Goal: Task Accomplishment & Management: Manage account settings

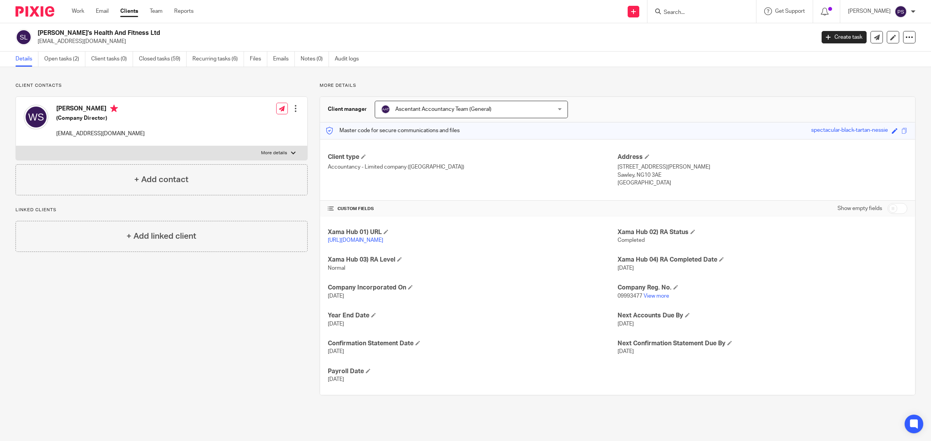
click at [38, 41] on p "[EMAIL_ADDRESS][DOMAIN_NAME]" at bounding box center [424, 42] width 772 height 8
click at [687, 12] on input "Search" at bounding box center [698, 12] width 70 height 7
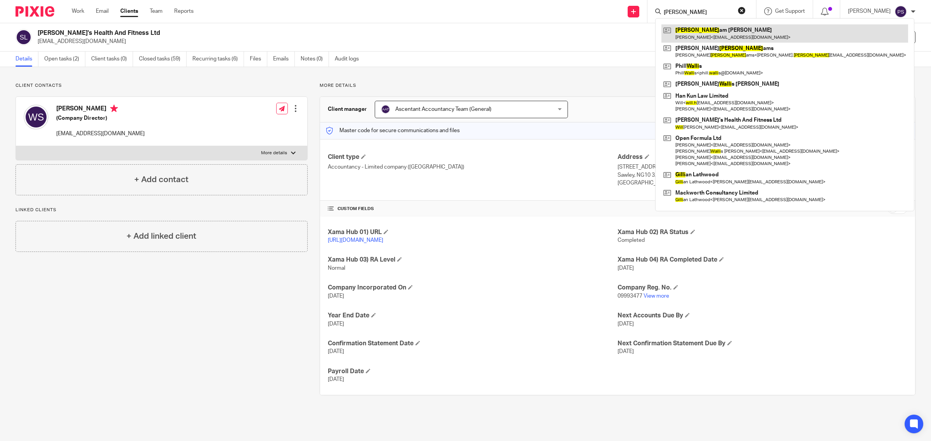
type input "[PERSON_NAME]"
click at [708, 39] on link at bounding box center [784, 33] width 247 height 18
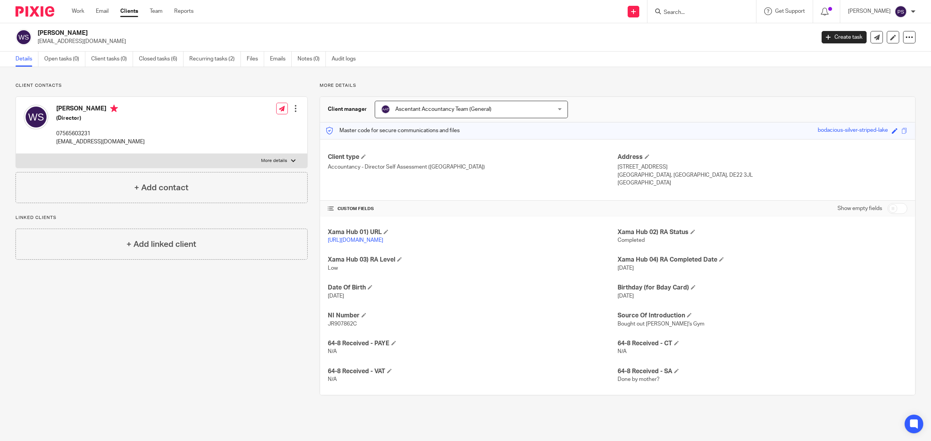
click at [891, 211] on input "checkbox" at bounding box center [897, 208] width 20 height 11
checkbox input "true"
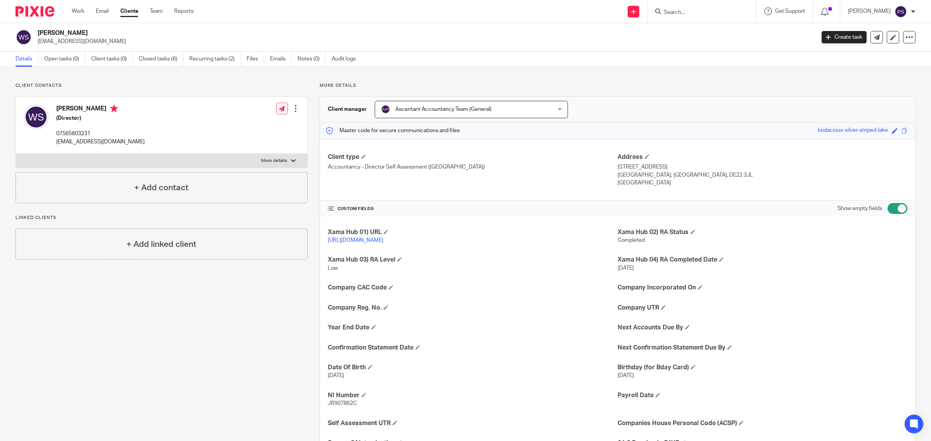
click at [275, 161] on p "More details" at bounding box center [274, 161] width 26 height 6
click at [16, 154] on input "More details" at bounding box center [16, 154] width 0 height 0
checkbox input "true"
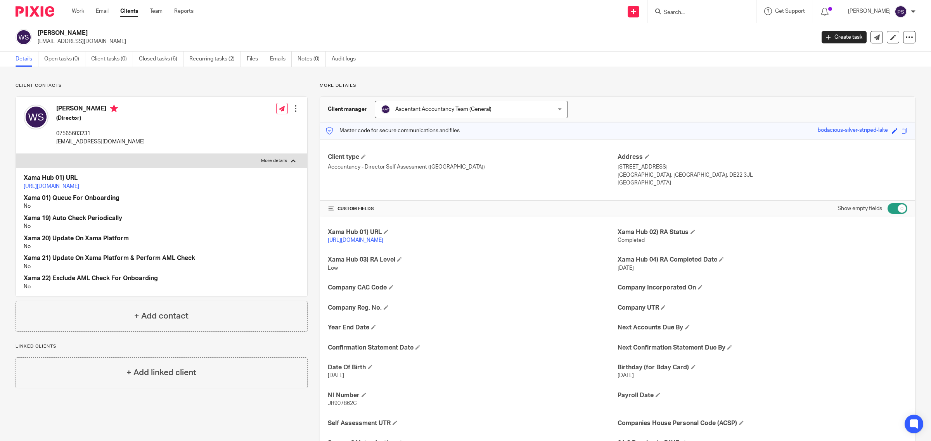
click at [293, 107] on div at bounding box center [296, 109] width 8 height 8
click at [260, 126] on link "Edit contact" at bounding box center [258, 126] width 74 height 11
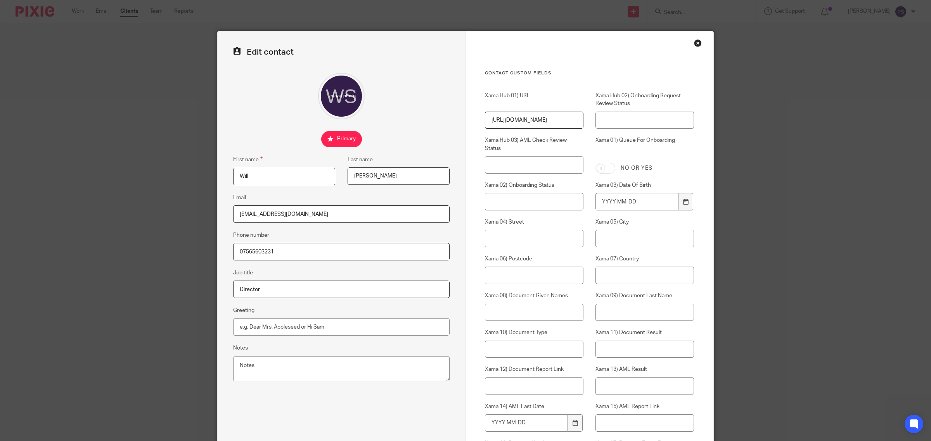
click at [266, 178] on input "Will" at bounding box center [284, 176] width 102 height 17
type input "William"
drag, startPoint x: 288, startPoint y: 216, endPoint x: 216, endPoint y: 216, distance: 71.7
click at [218, 216] on div "Edit contact First name William Last name Swann Email wjs_pt@icloud.com Phone n…" at bounding box center [342, 330] width 248 height 598
drag, startPoint x: 278, startPoint y: 253, endPoint x: 186, endPoint y: 253, distance: 91.5
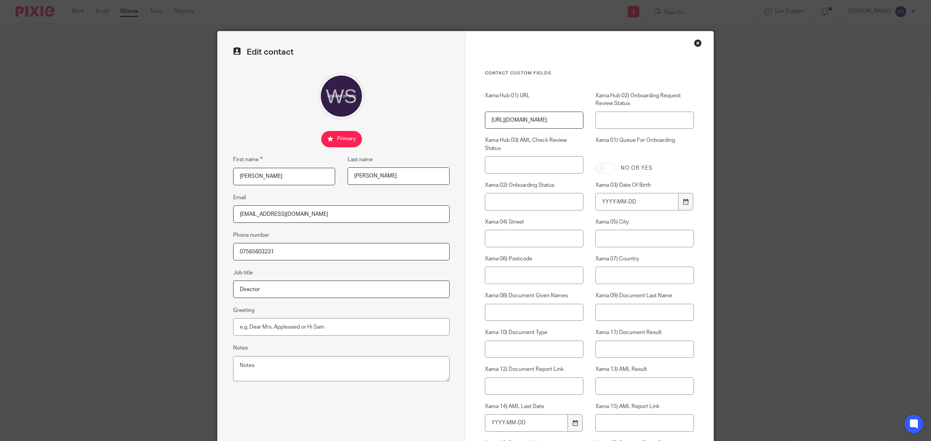
click at [186, 253] on div "Edit contact First name William Last name Swann Email wjs_pt@icloud.com Phone n…" at bounding box center [465, 220] width 931 height 441
click at [694, 45] on div "Close this dialog window" at bounding box center [698, 43] width 8 height 8
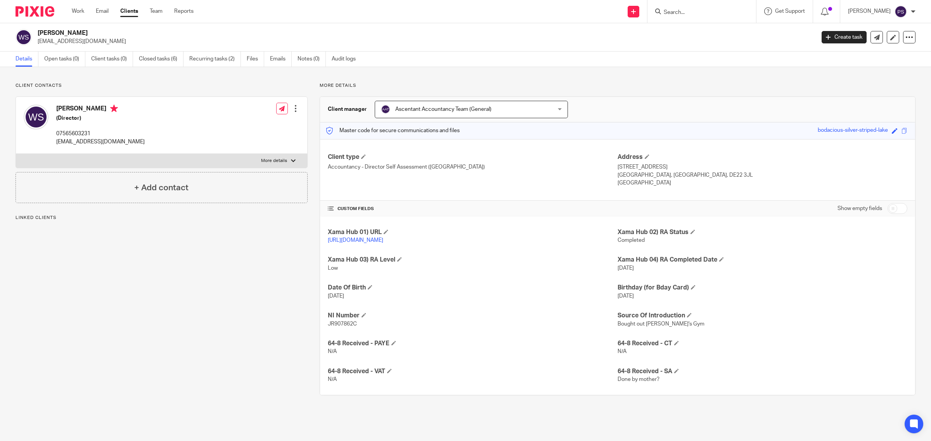
click at [894, 210] on input "checkbox" at bounding box center [897, 208] width 20 height 11
checkbox input "true"
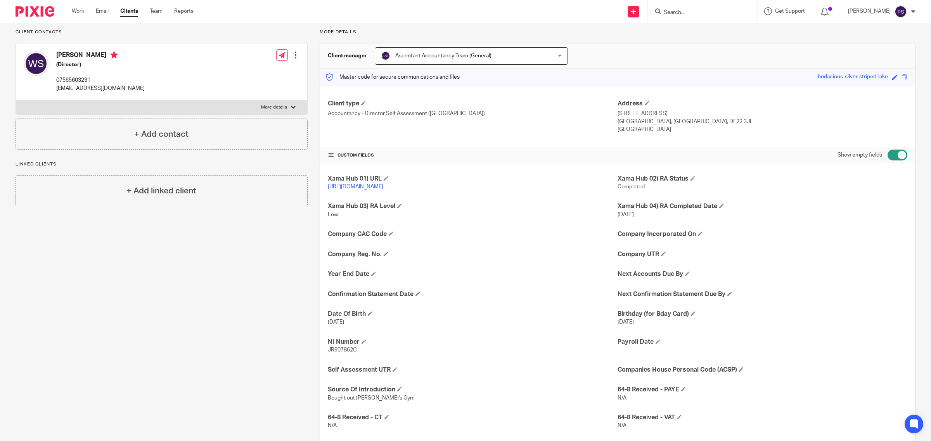
scroll to position [117, 0]
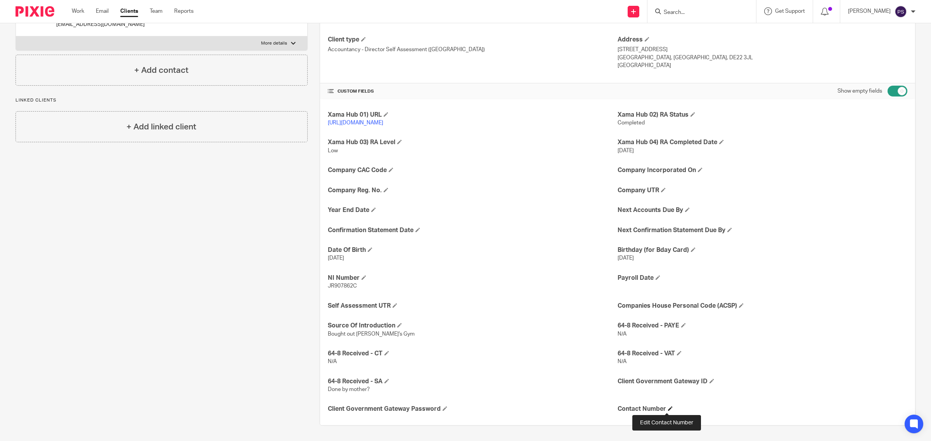
click at [668, 409] on span at bounding box center [670, 408] width 5 height 5
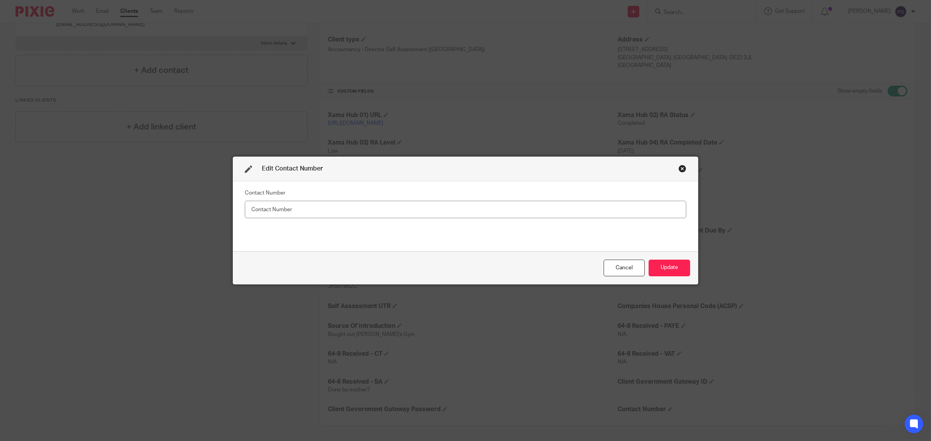
drag, startPoint x: 539, startPoint y: 202, endPoint x: 539, endPoint y: 212, distance: 9.3
click at [539, 202] on input "text" at bounding box center [465, 209] width 441 height 17
click at [264, 212] on input "07565603231" at bounding box center [465, 209] width 441 height 17
type input "07565 603231"
click at [668, 272] on button "Update" at bounding box center [668, 268] width 41 height 17
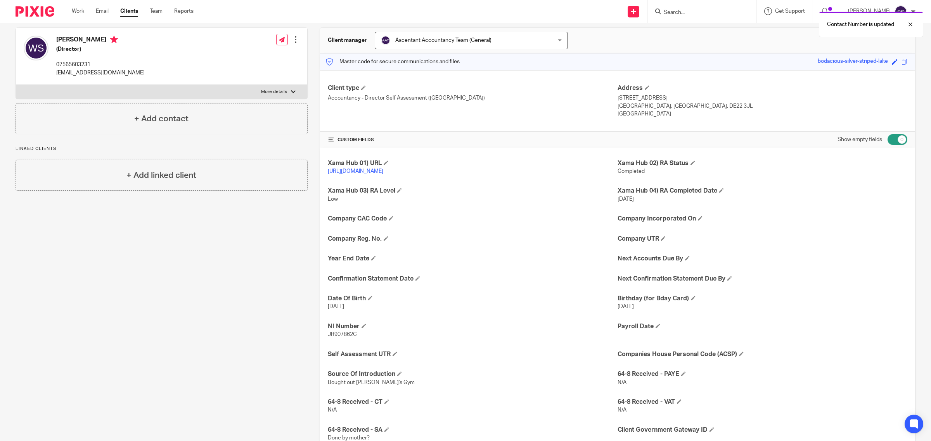
scroll to position [0, 0]
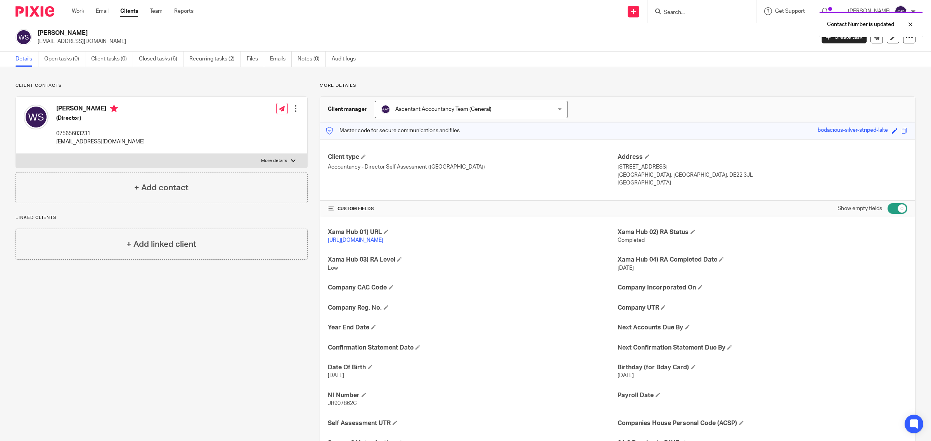
click at [691, 10] on div "Contact Number is updated" at bounding box center [694, 22] width 458 height 29
click at [689, 12] on div "Contact Number is updated" at bounding box center [694, 22] width 458 height 29
click at [685, 14] on div "Contact Number is updated" at bounding box center [694, 22] width 458 height 29
click at [679, 9] on div "Contact Number is updated" at bounding box center [694, 22] width 458 height 29
click at [679, 17] on div at bounding box center [701, 11] width 109 height 23
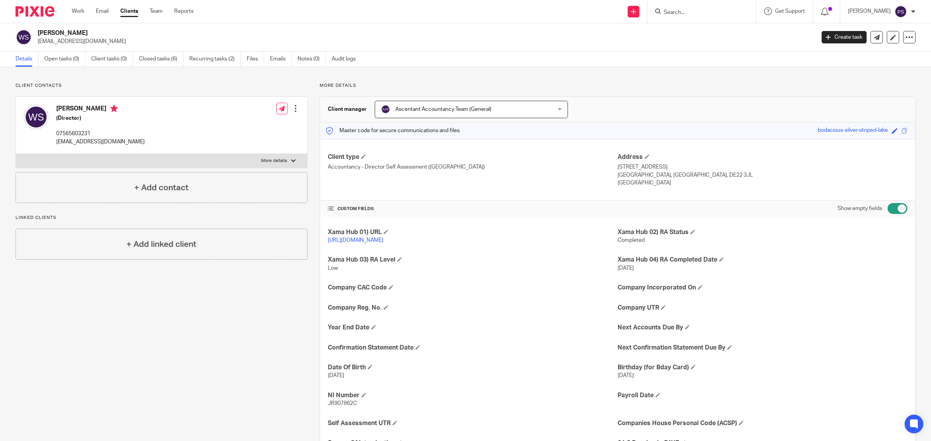
click at [678, 16] on input "Search" at bounding box center [698, 12] width 70 height 7
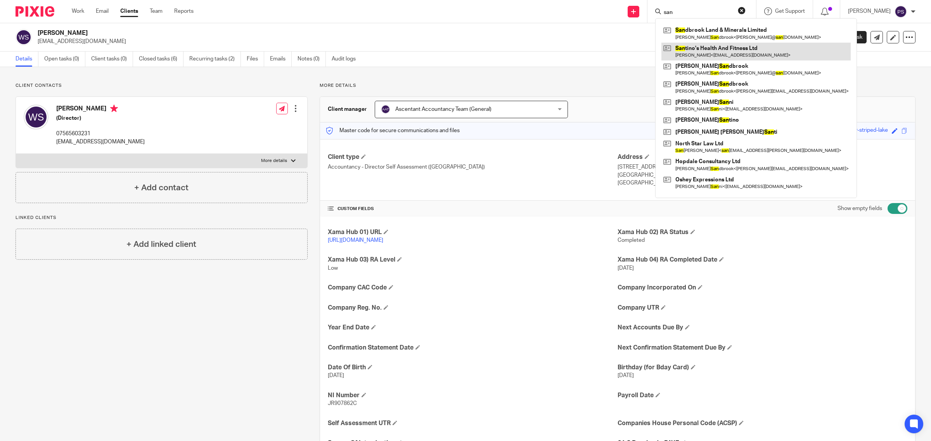
type input "san"
click at [720, 48] on link at bounding box center [755, 52] width 189 height 18
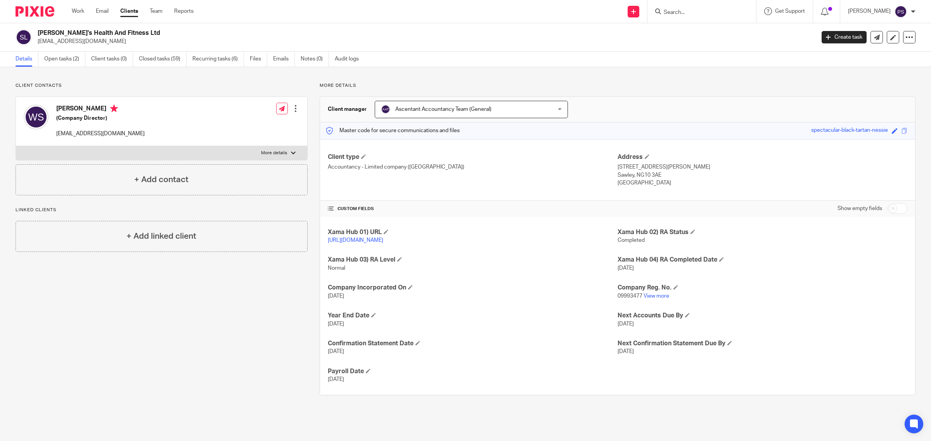
click at [896, 210] on input "checkbox" at bounding box center [897, 208] width 20 height 11
checkbox input "true"
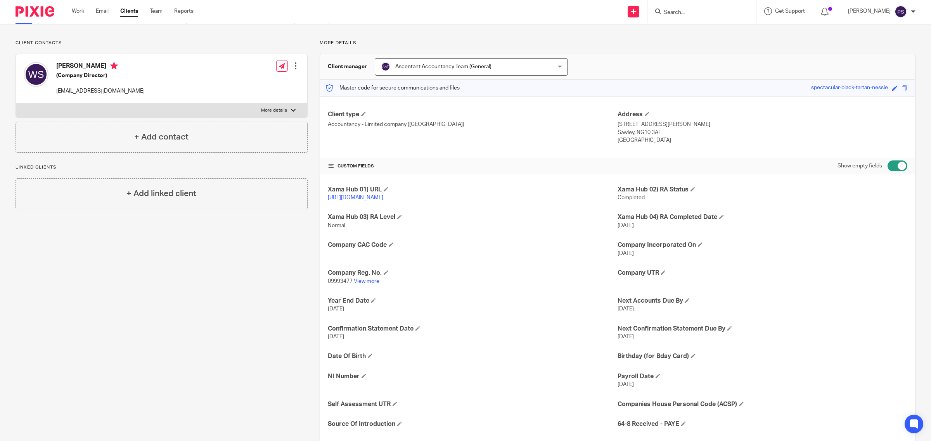
scroll to position [117, 0]
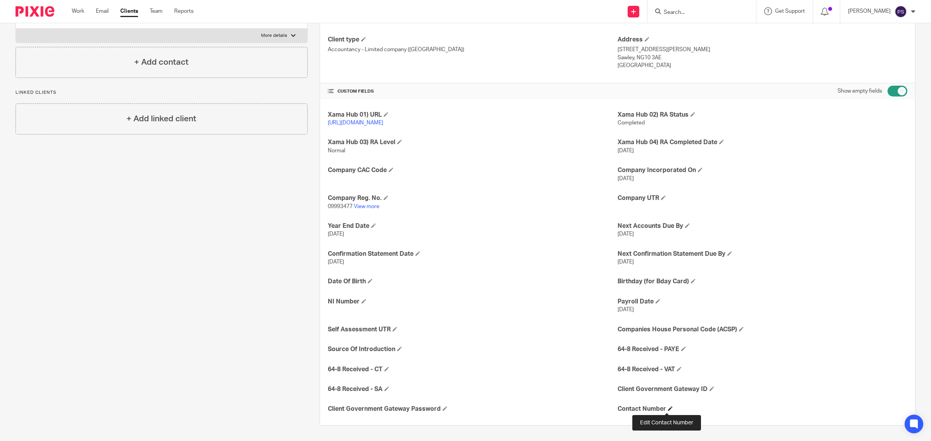
click at [668, 409] on span at bounding box center [670, 408] width 5 height 5
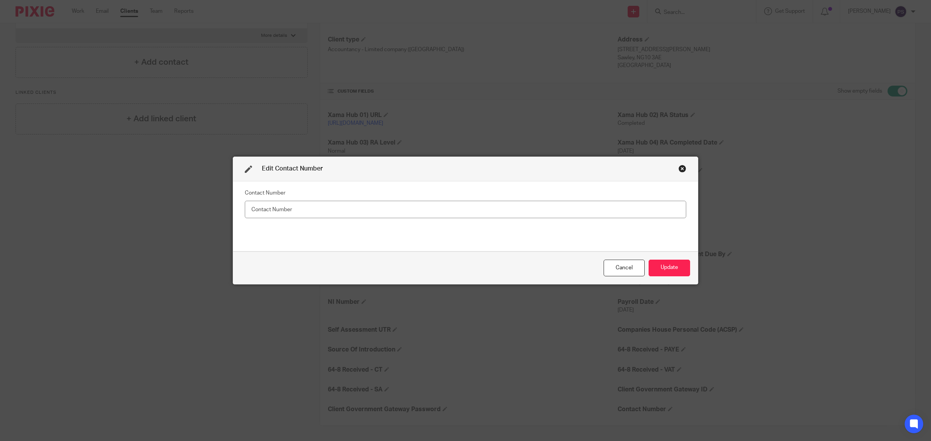
click at [378, 214] on input "text" at bounding box center [465, 209] width 441 height 17
click at [264, 209] on input "07565603231" at bounding box center [465, 209] width 441 height 17
click at [297, 213] on input "07565 603231" at bounding box center [465, 209] width 441 height 17
type input "07565 603231 - [PERSON_NAME]"
click at [661, 266] on button "Update" at bounding box center [668, 268] width 41 height 17
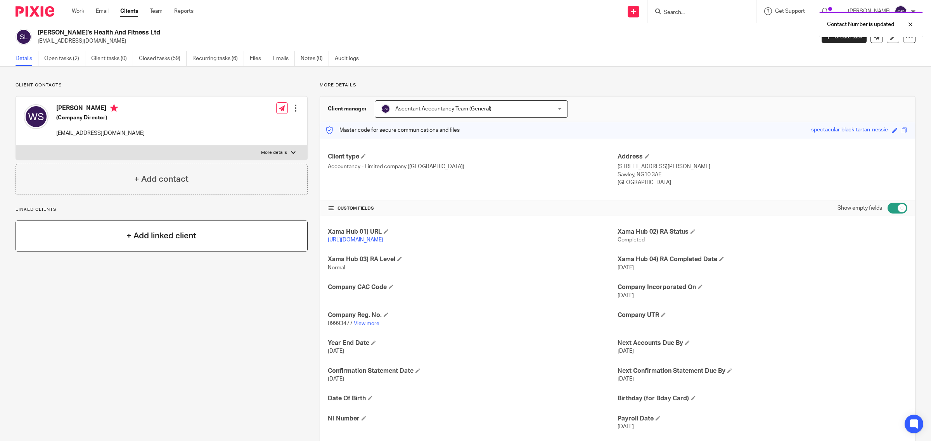
scroll to position [0, 0]
click at [293, 111] on div at bounding box center [296, 109] width 8 height 8
click at [258, 124] on link "Edit contact" at bounding box center [258, 126] width 74 height 11
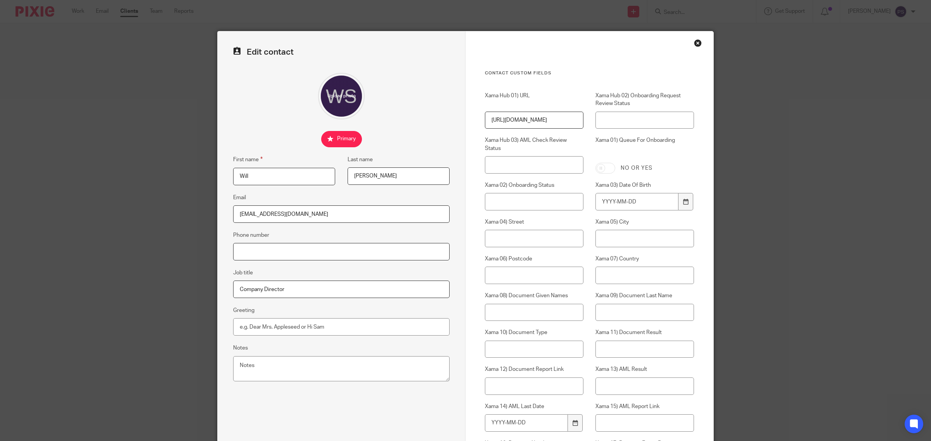
click at [288, 253] on input "Phone number" at bounding box center [341, 251] width 216 height 17
type input "07565603231"
click at [286, 290] on input "Company Director" at bounding box center [341, 289] width 216 height 17
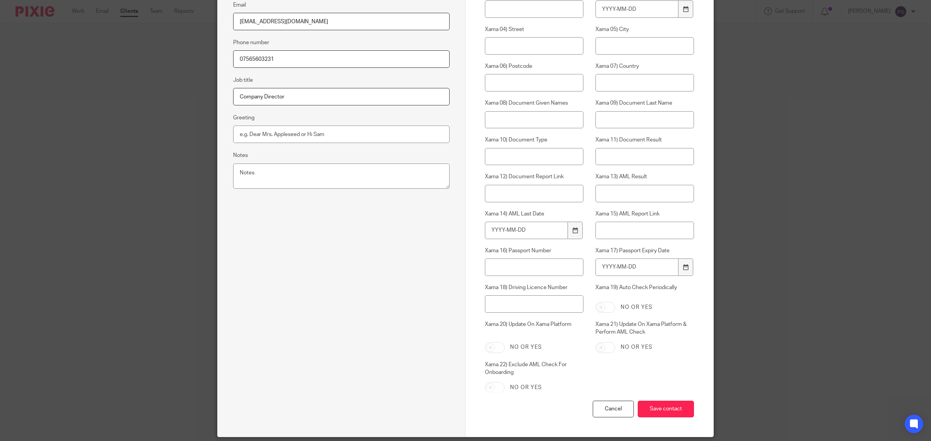
scroll to position [194, 0]
click at [667, 406] on input "Save contact" at bounding box center [665, 408] width 56 height 17
click at [663, 404] on input "Save contact" at bounding box center [665, 408] width 56 height 17
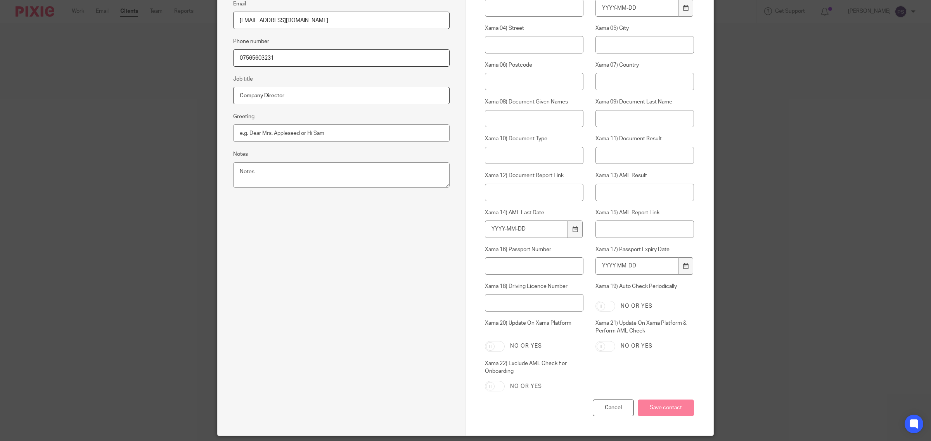
scroll to position [0, 0]
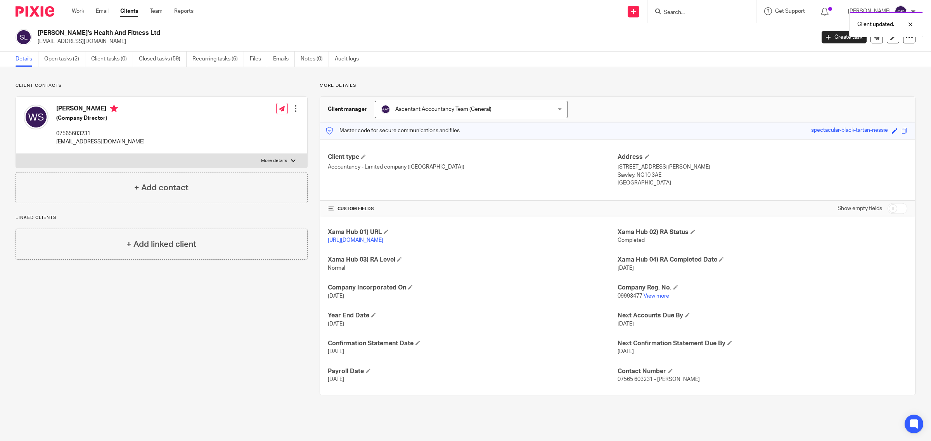
click at [292, 107] on div at bounding box center [296, 109] width 8 height 8
click at [258, 126] on link "Edit contact" at bounding box center [258, 126] width 74 height 11
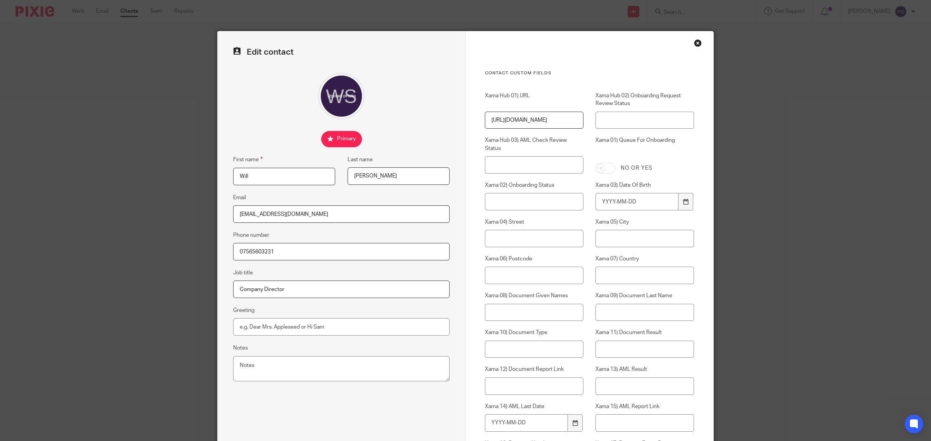
click at [252, 251] on input "07565603231" at bounding box center [341, 251] width 216 height 17
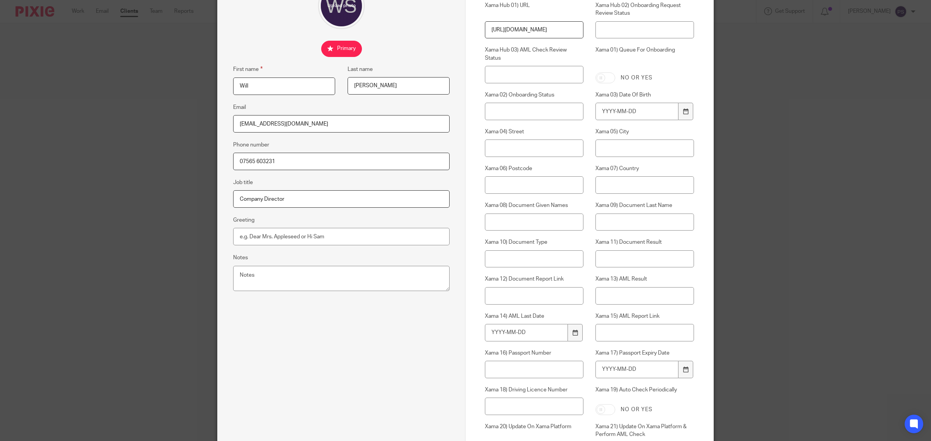
scroll to position [219, 0]
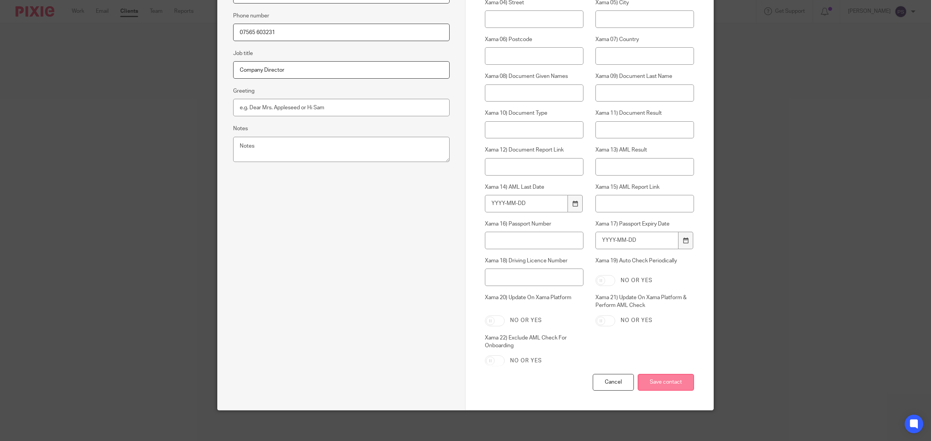
type input "07565 603231"
drag, startPoint x: 669, startPoint y: 388, endPoint x: 667, endPoint y: 383, distance: 5.0
click at [669, 387] on input "Save contact" at bounding box center [665, 382] width 56 height 17
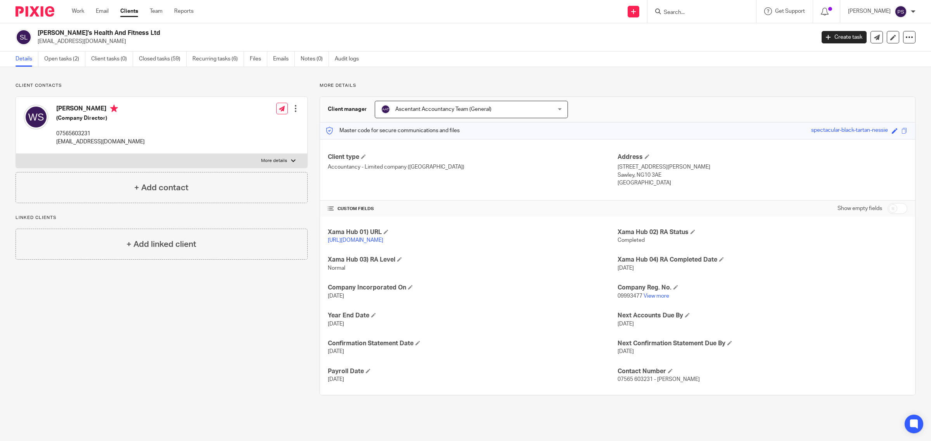
click at [292, 112] on div at bounding box center [296, 109] width 8 height 8
click at [253, 123] on link "Edit contact" at bounding box center [258, 126] width 74 height 11
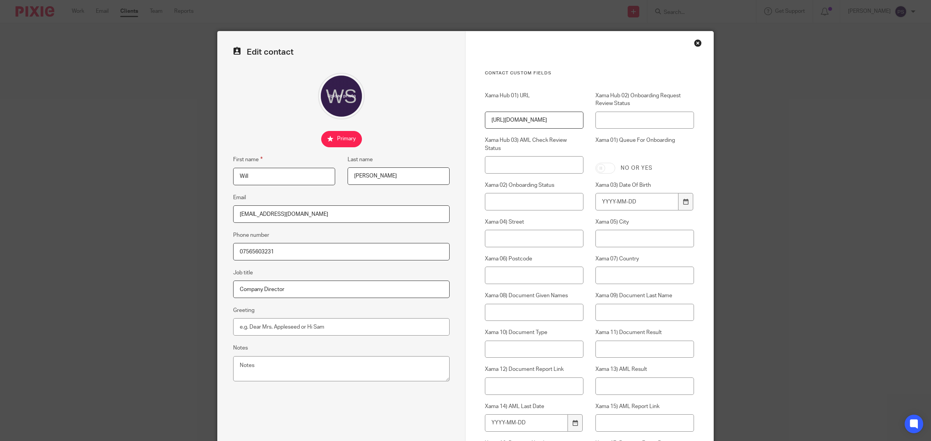
click at [251, 252] on input "07565603231" at bounding box center [341, 251] width 216 height 17
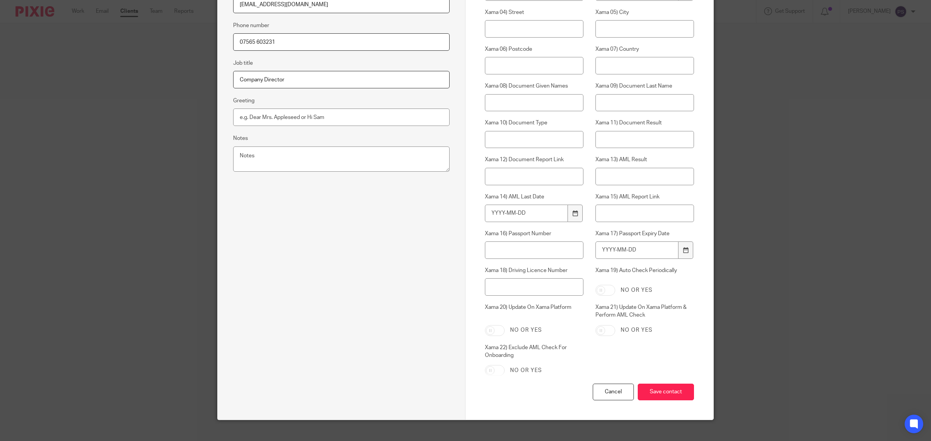
scroll to position [219, 0]
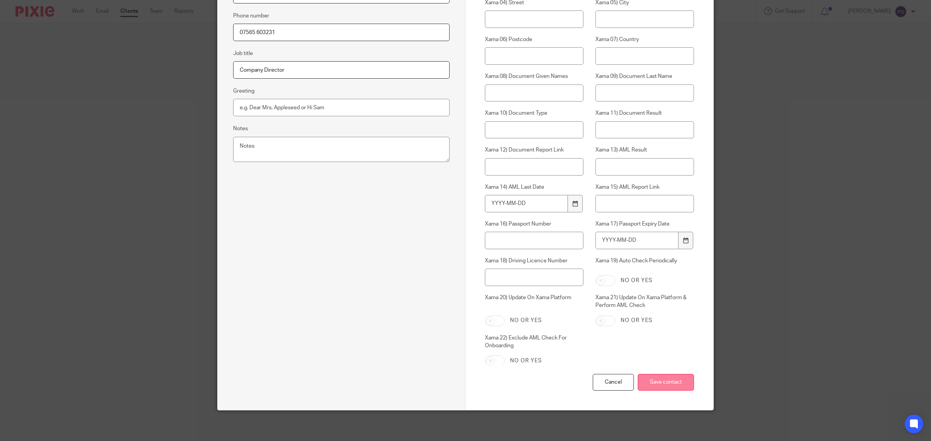
type input "07565 603231"
click at [687, 385] on input "Save contact" at bounding box center [665, 382] width 56 height 17
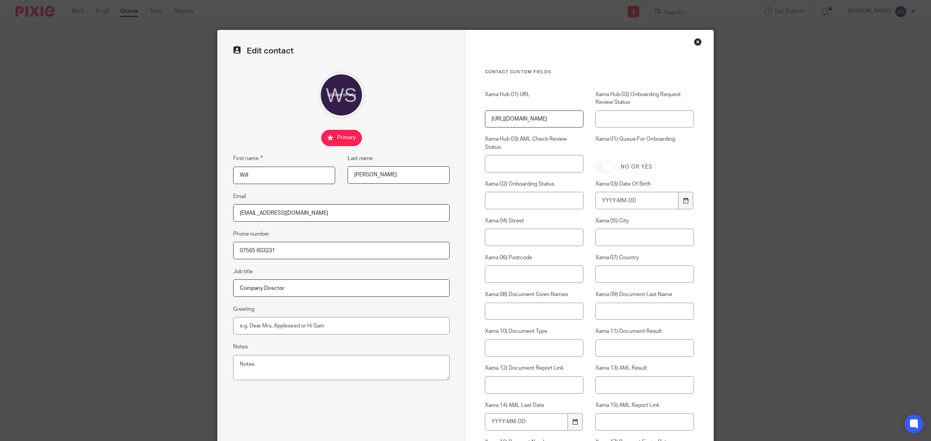
scroll to position [0, 0]
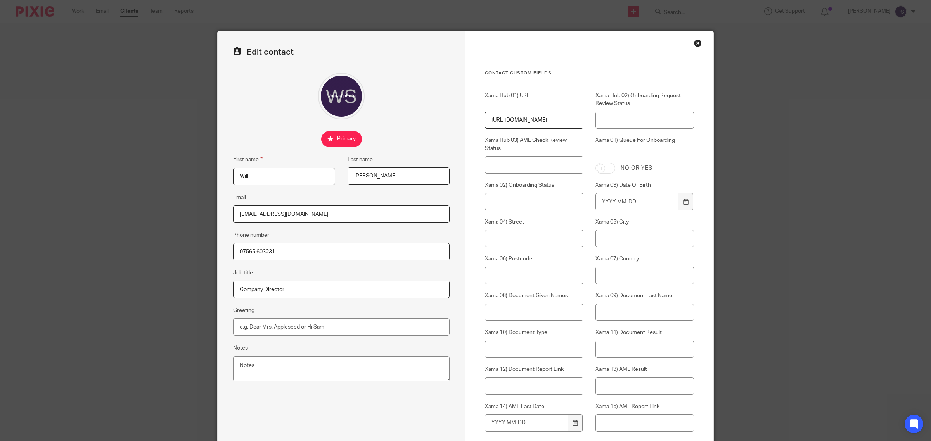
click at [694, 46] on div "Close this dialog window" at bounding box center [698, 43] width 8 height 8
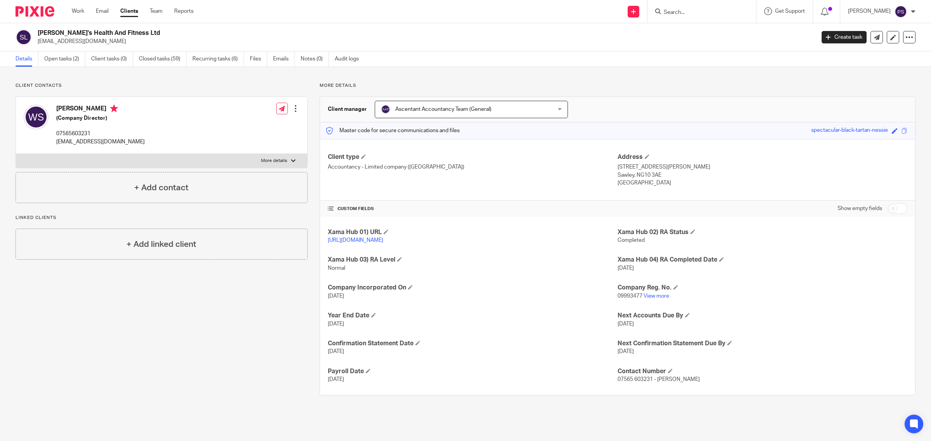
click at [280, 157] on label "More details" at bounding box center [161, 161] width 291 height 14
click at [16, 154] on input "More details" at bounding box center [16, 154] width 0 height 0
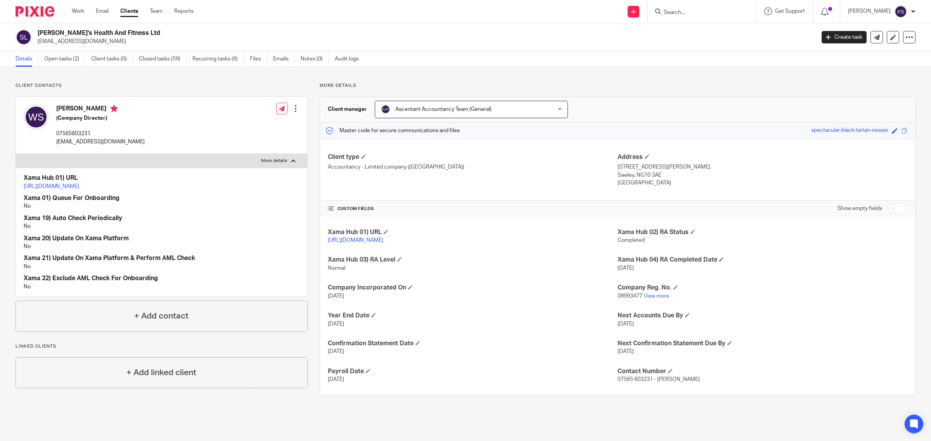
click at [276, 160] on p "More details" at bounding box center [274, 161] width 26 height 6
click at [16, 154] on input "More details" at bounding box center [16, 154] width 0 height 0
checkbox input "false"
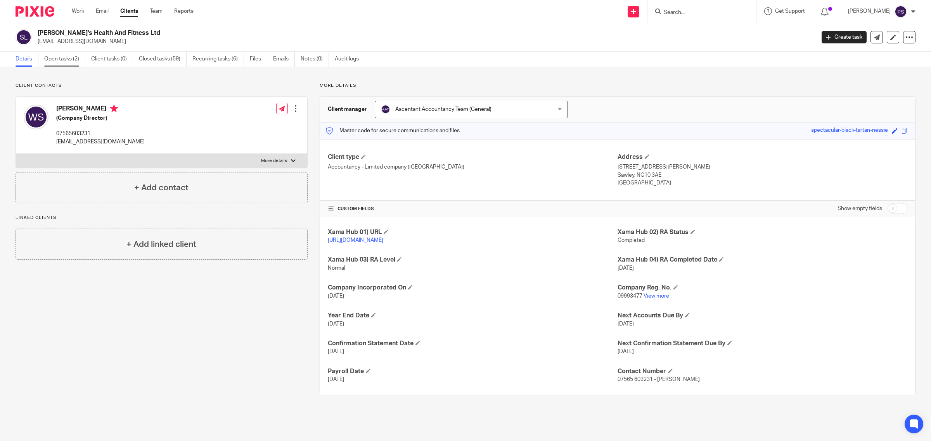
click at [71, 59] on link "Open tasks (2)" at bounding box center [64, 59] width 41 height 15
